Goal: Transaction & Acquisition: Purchase product/service

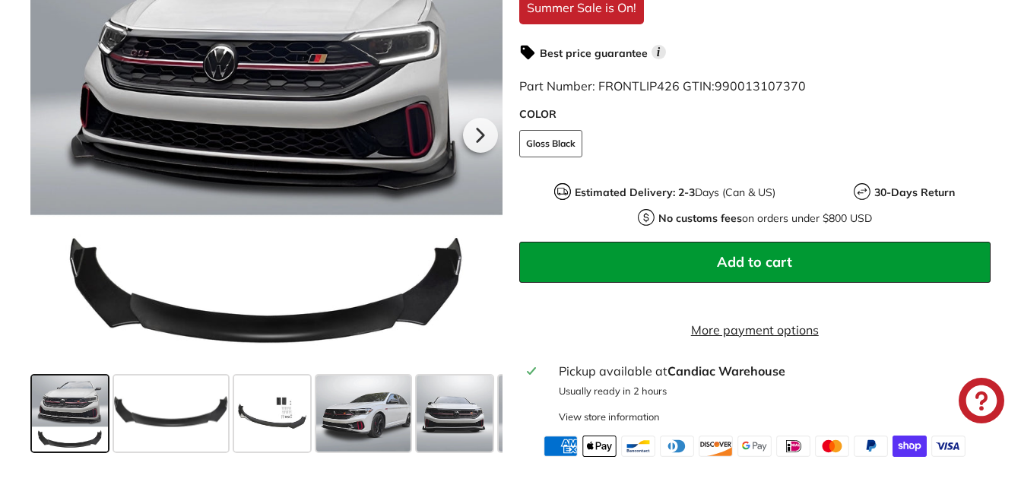
scroll to position [507, 0]
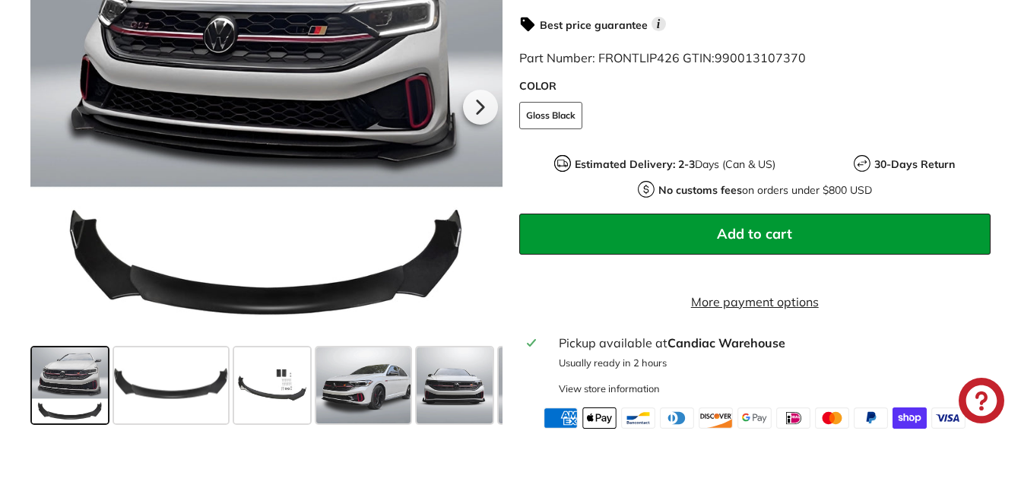
click at [264, 413] on span at bounding box center [272, 385] width 76 height 76
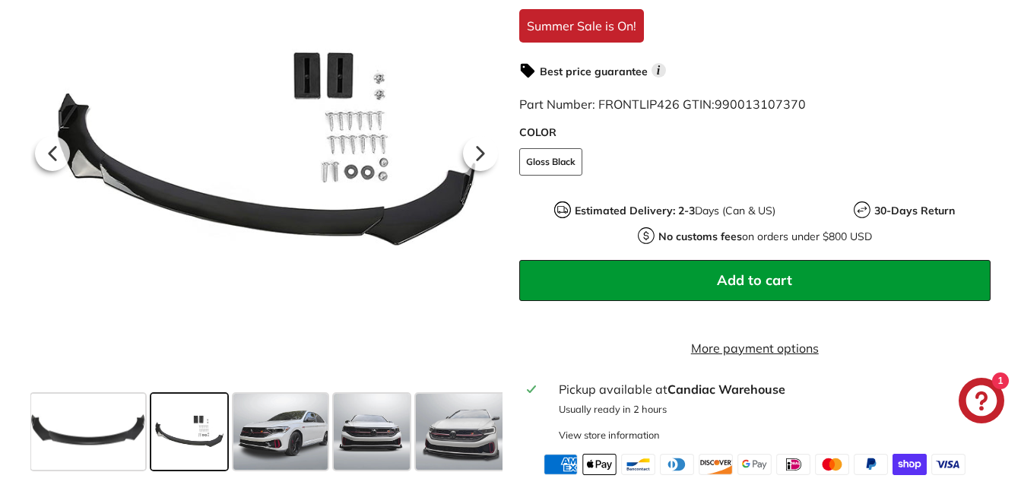
scroll to position [0, 90]
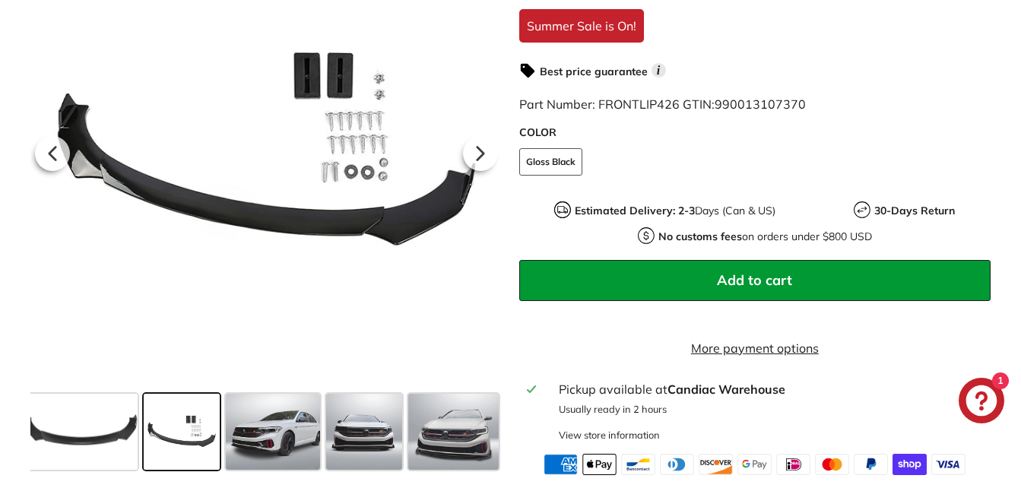
click at [247, 446] on span at bounding box center [273, 431] width 94 height 76
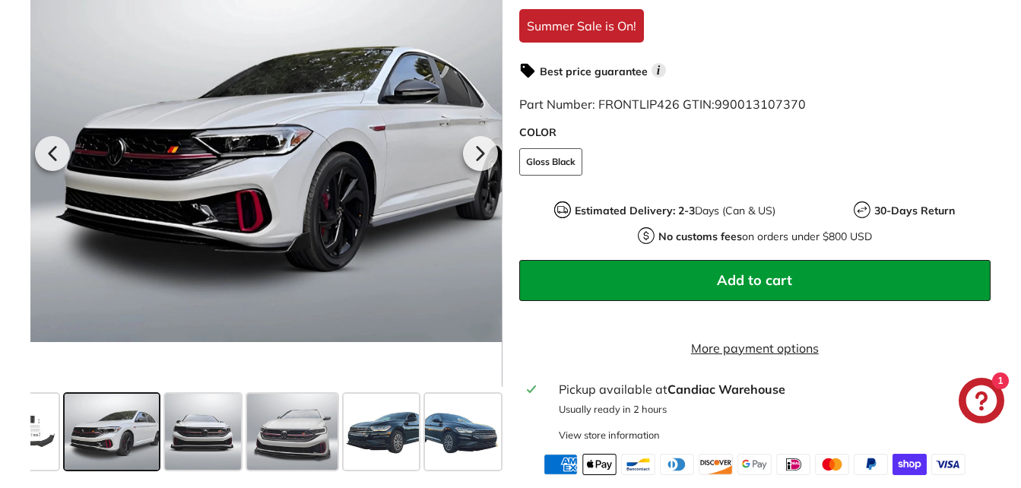
scroll to position [0, 255]
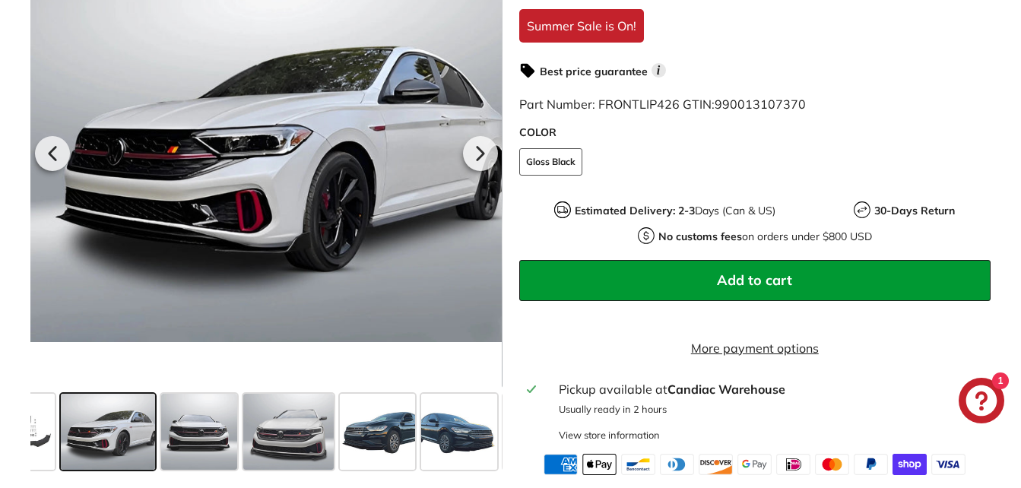
click at [198, 447] on span at bounding box center [199, 431] width 76 height 76
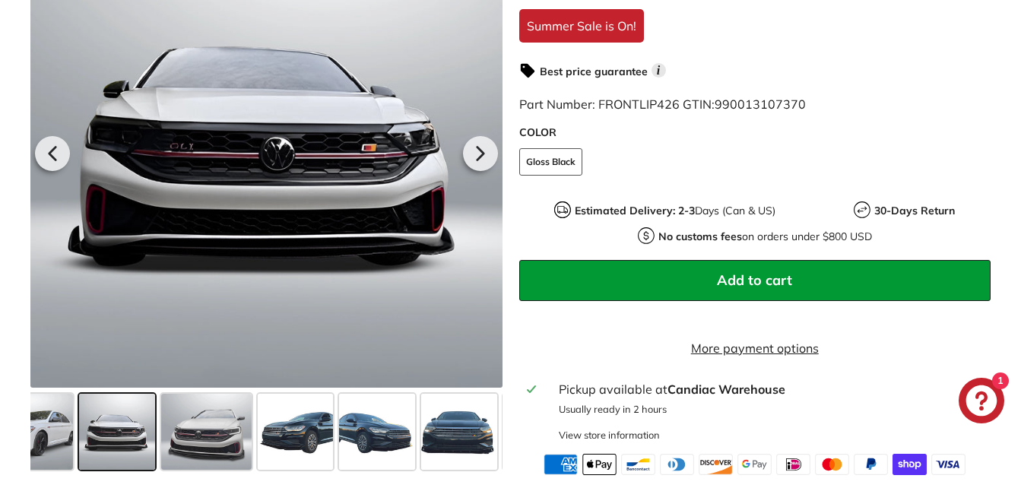
scroll to position [0, 350]
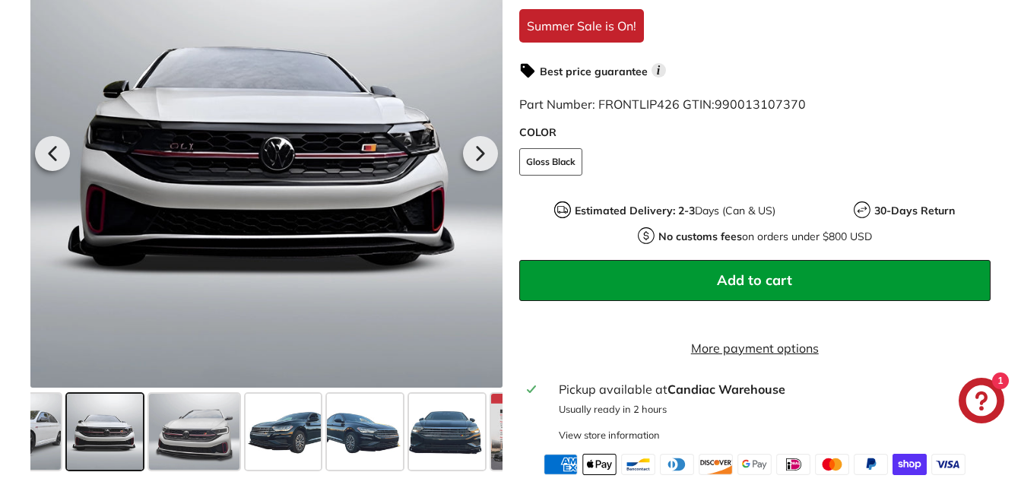
click at [170, 446] on span at bounding box center [194, 431] width 90 height 76
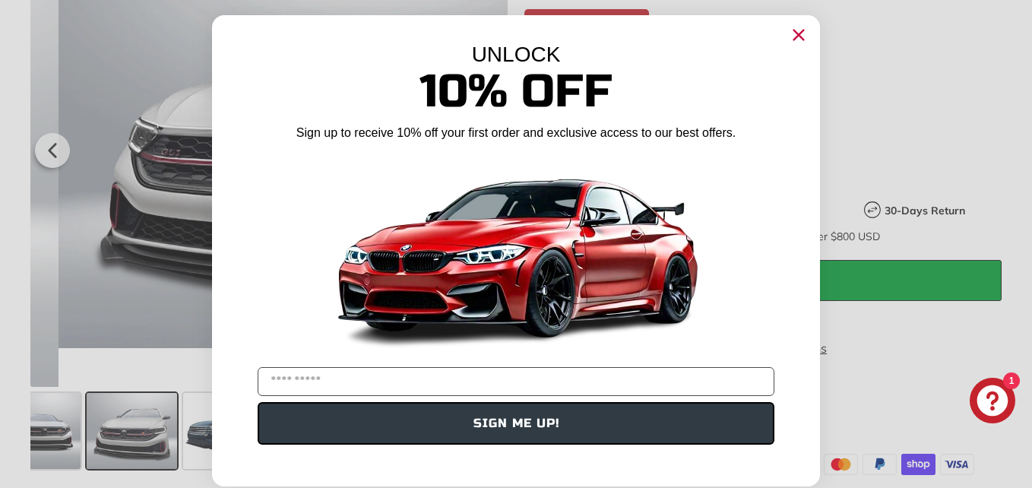
click at [197, 444] on div "Close dialog UNLOCK 10% Off Sign up to receive 10% off your first order and exc…" at bounding box center [516, 244] width 638 height 488
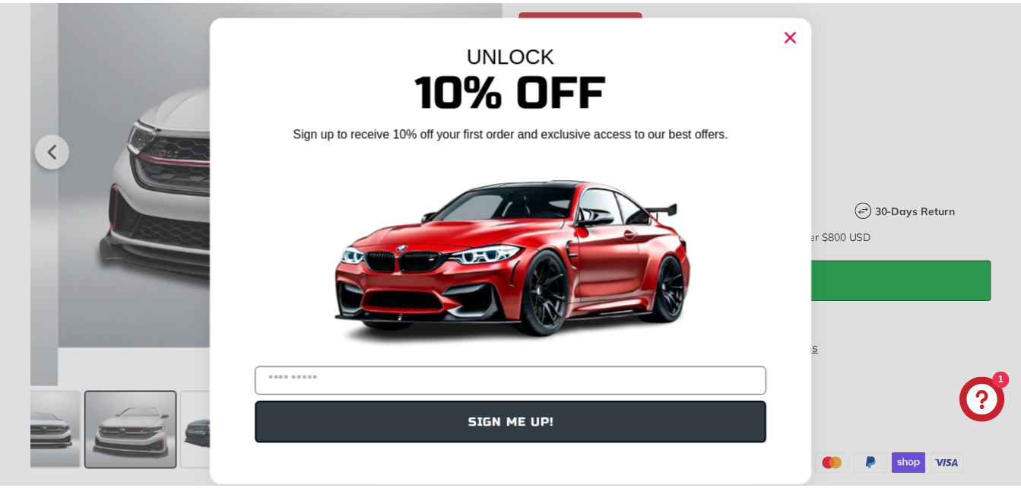
scroll to position [0, 412]
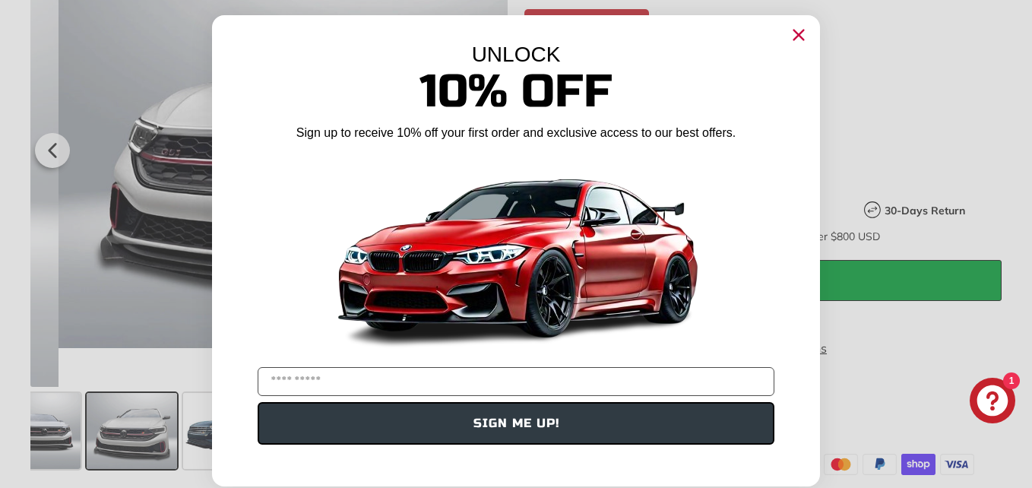
click at [797, 29] on circle "Close dialog" at bounding box center [798, 35] width 23 height 23
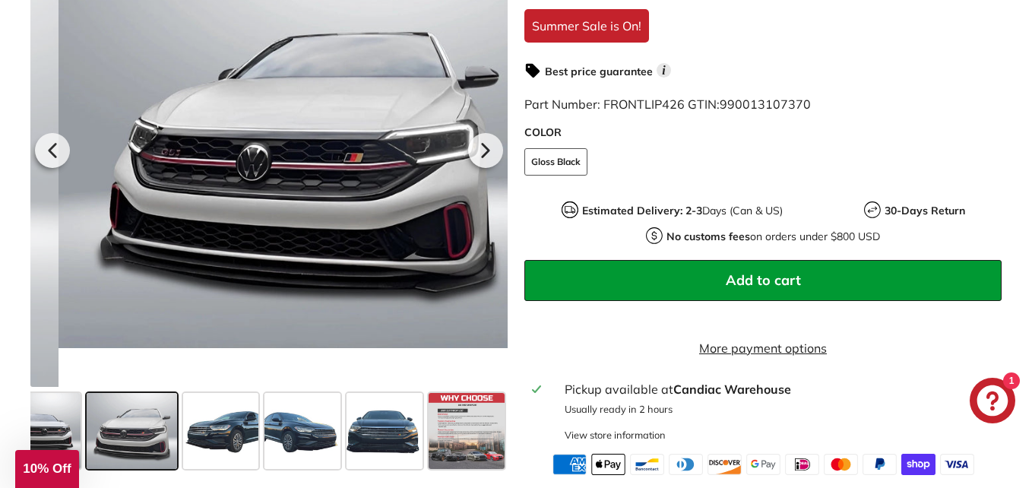
click at [217, 445] on span at bounding box center [221, 431] width 76 height 76
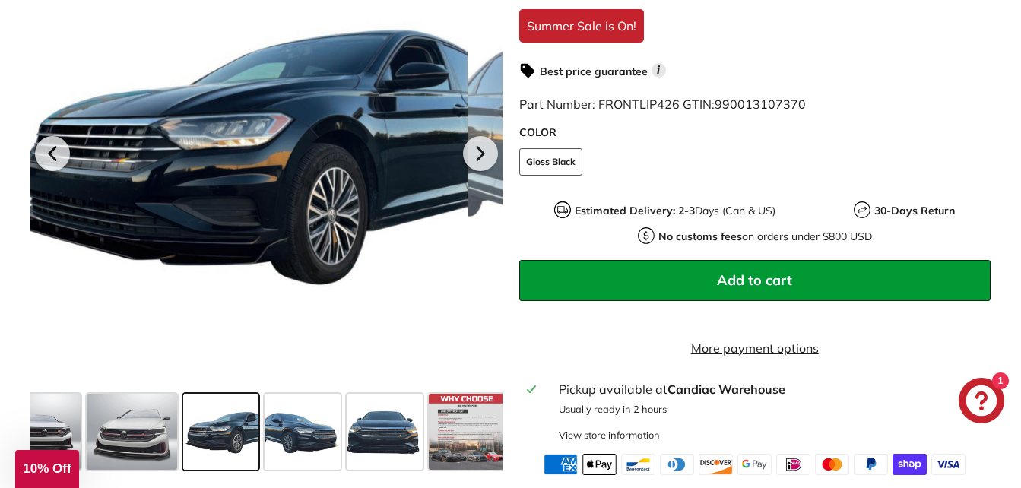
scroll to position [0, 417]
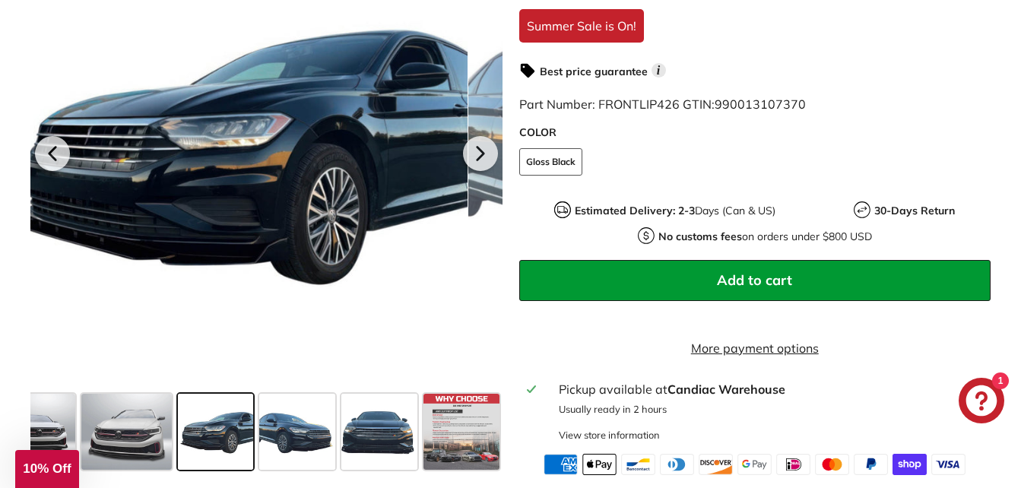
click at [280, 445] on span at bounding box center [297, 431] width 76 height 76
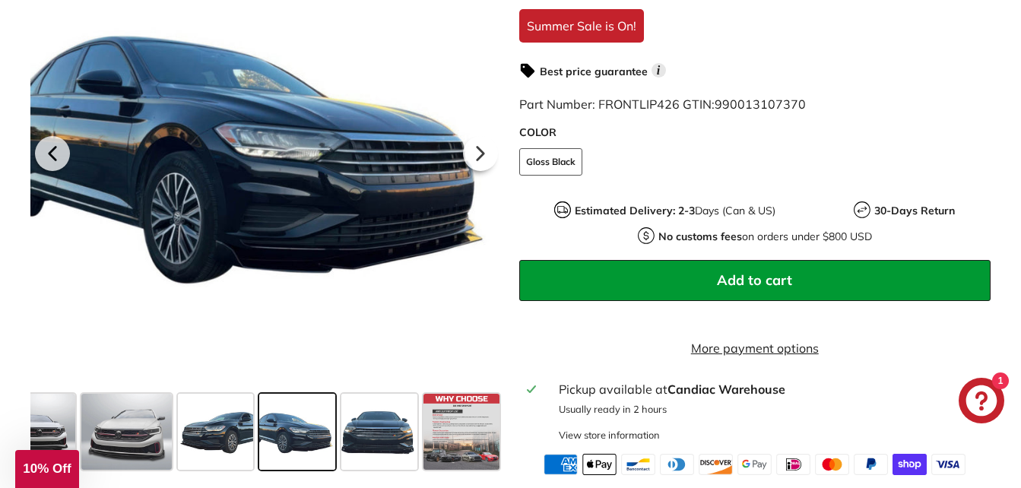
click at [375, 464] on span at bounding box center [379, 431] width 76 height 76
